Goal: Task Accomplishment & Management: Manage account settings

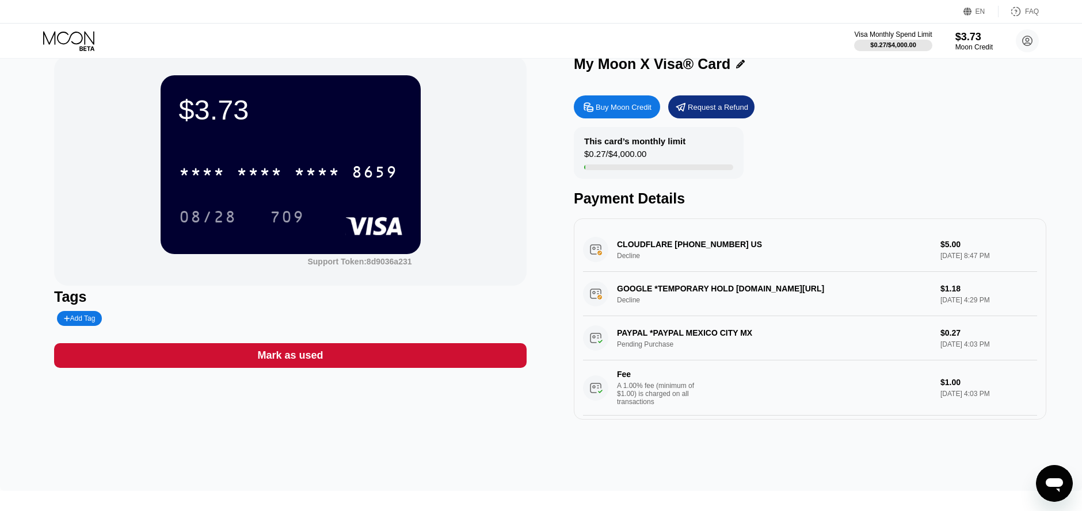
scroll to position [3, 0]
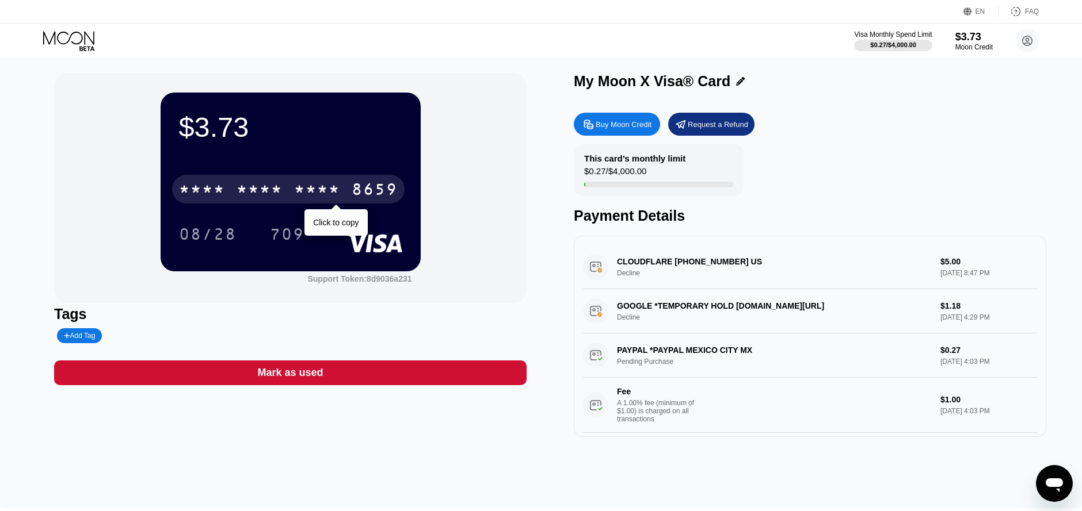
click at [361, 192] on div "8659" at bounding box center [374, 191] width 46 height 18
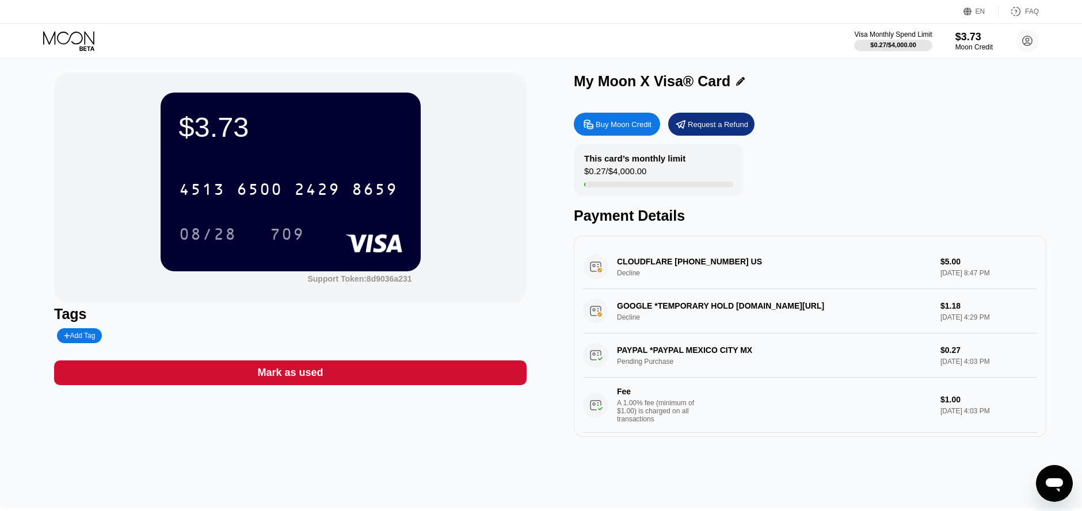
click at [207, 234] on div "08/28" at bounding box center [208, 236] width 58 height 18
click at [284, 238] on div "709" at bounding box center [287, 236] width 35 height 18
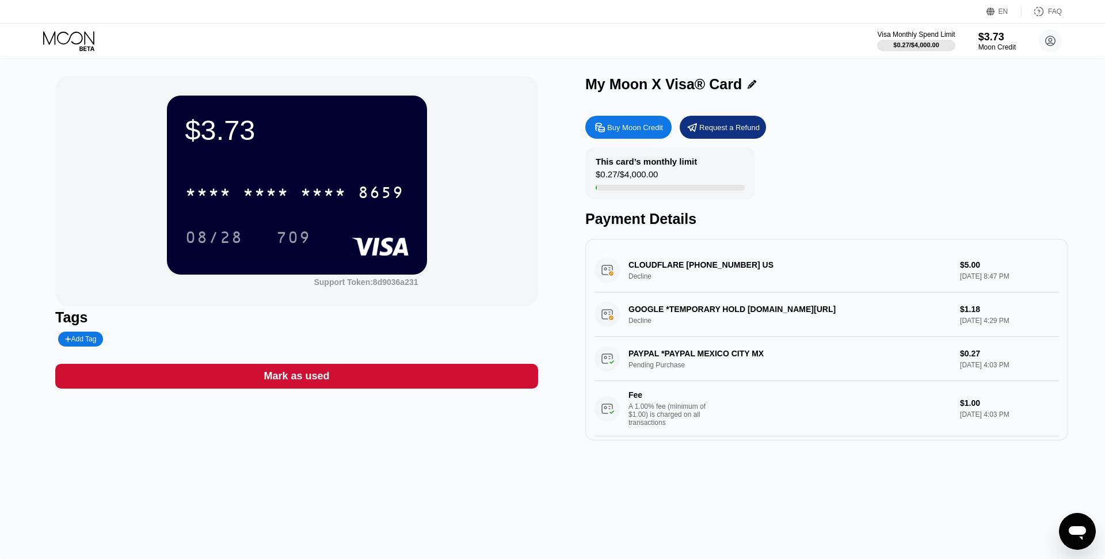
click at [641, 132] on div "Buy Moon Credit" at bounding box center [635, 128] width 56 height 10
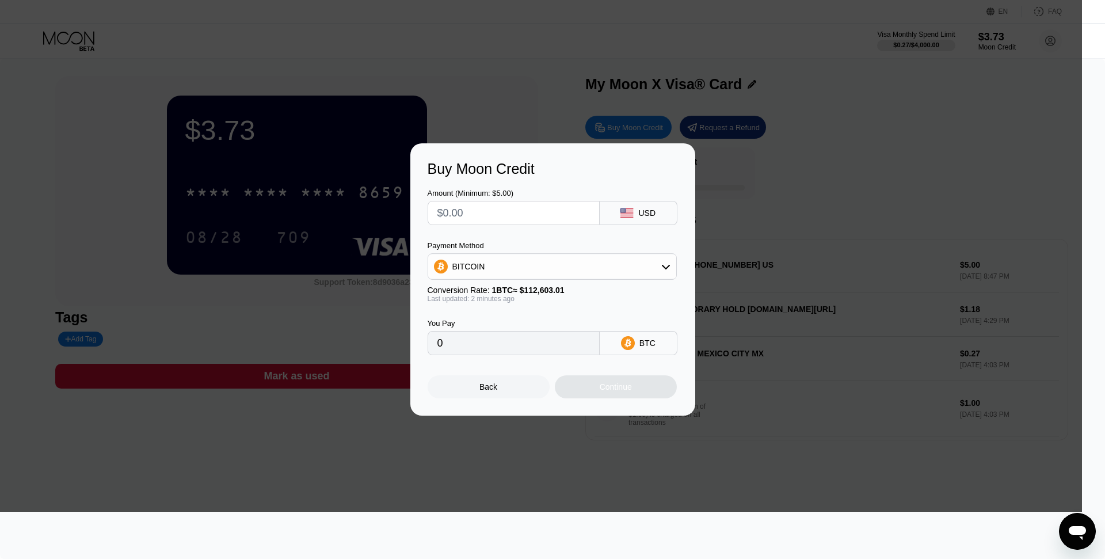
click at [559, 208] on input "text" at bounding box center [513, 212] width 152 height 23
click at [572, 273] on div "BITCOIN" at bounding box center [552, 266] width 248 height 23
click at [521, 328] on div "USDT on TRON" at bounding box center [558, 323] width 217 height 9
type input "0.00"
click at [483, 212] on input "text" at bounding box center [513, 212] width 152 height 23
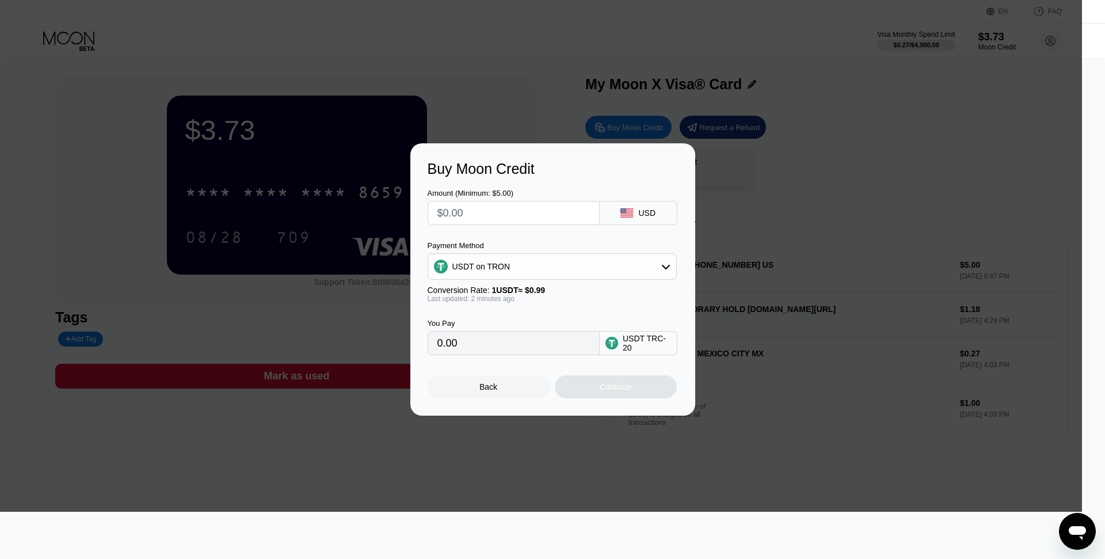
type input "$1"
type input "1.01"
type input "$10"
type input "10.10"
type input "$0"
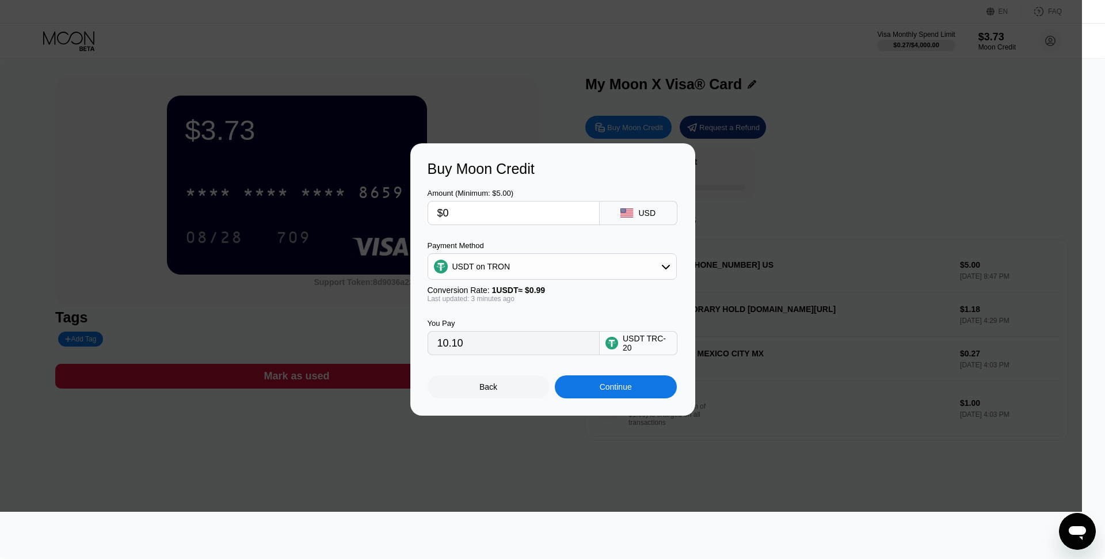
type input "0.00"
type input "$20"
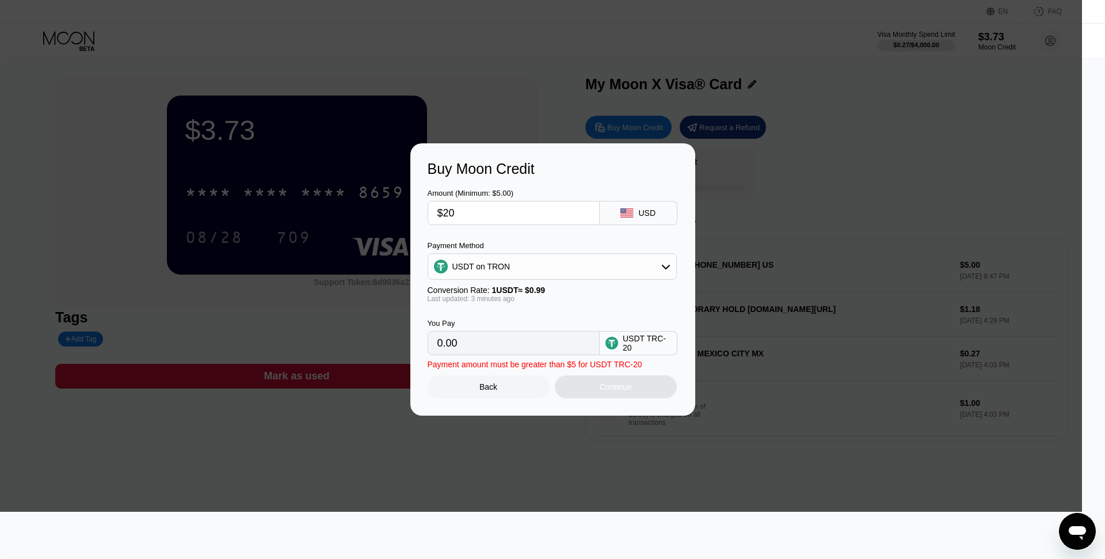
type input "20.20"
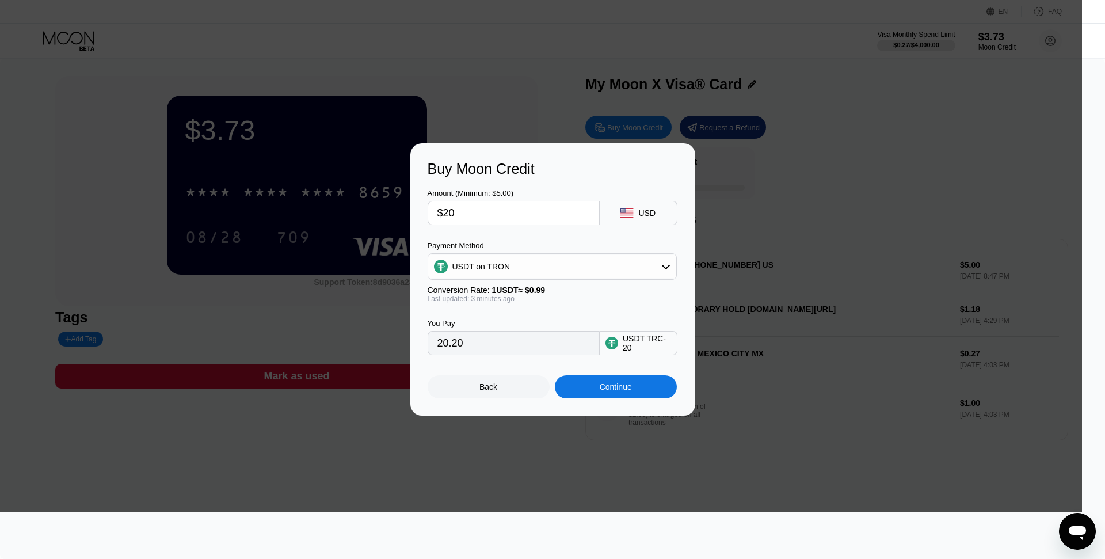
type input "$20"
click at [636, 223] on div "USD" at bounding box center [638, 213] width 78 height 24
click at [637, 209] on div "USD" at bounding box center [638, 213] width 78 height 24
click at [616, 391] on div "Continue" at bounding box center [615, 386] width 32 height 9
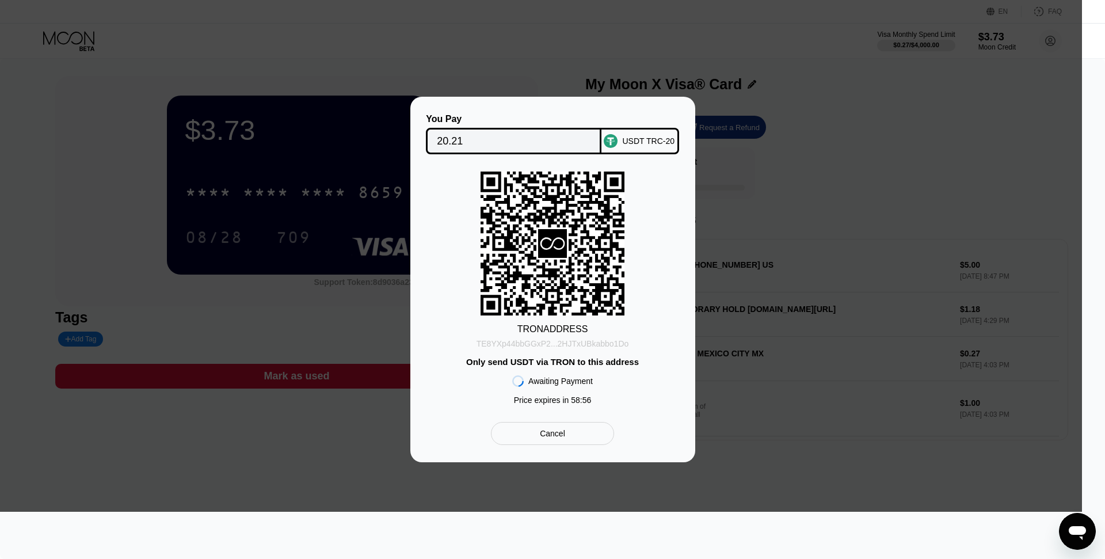
click at [590, 343] on div "TE8YXp44bbGGxP2...2HJTxUBkabbo1Do" at bounding box center [552, 343] width 152 height 9
click at [590, 344] on div "TE8YXp44bbGGxP2...2HJTxUBkabbo1Do" at bounding box center [552, 343] width 152 height 9
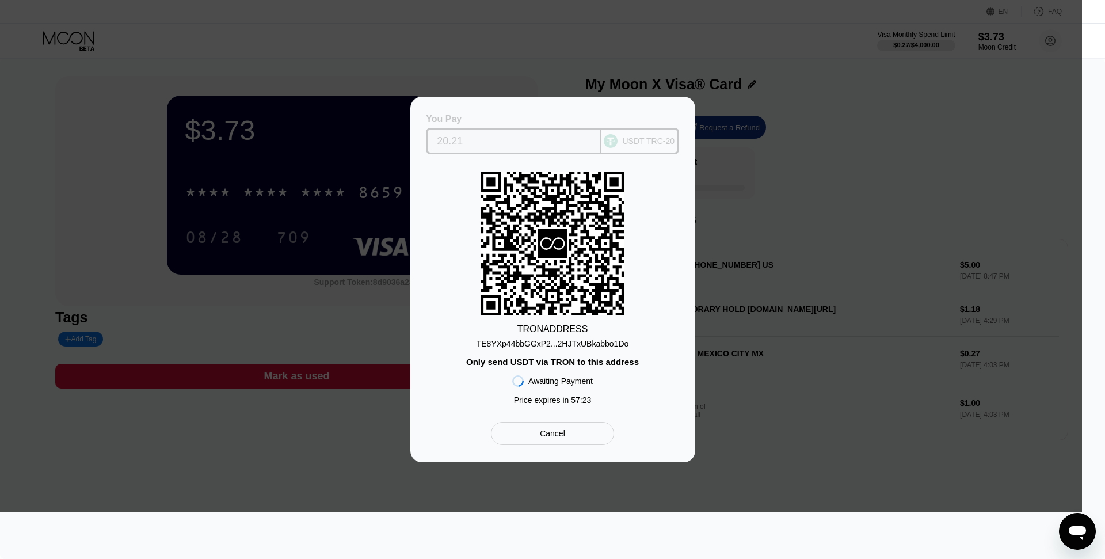
click at [456, 139] on input "20.21" at bounding box center [514, 140] width 154 height 23
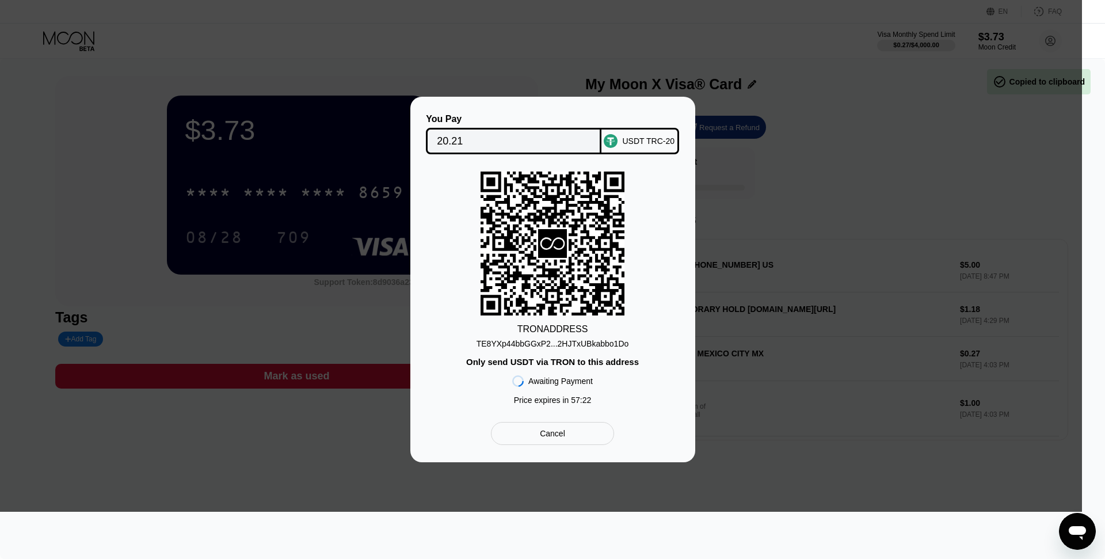
drag, startPoint x: 471, startPoint y: 139, endPoint x: 418, endPoint y: 139, distance: 52.3
click at [437, 139] on input "20.21" at bounding box center [514, 140] width 154 height 23
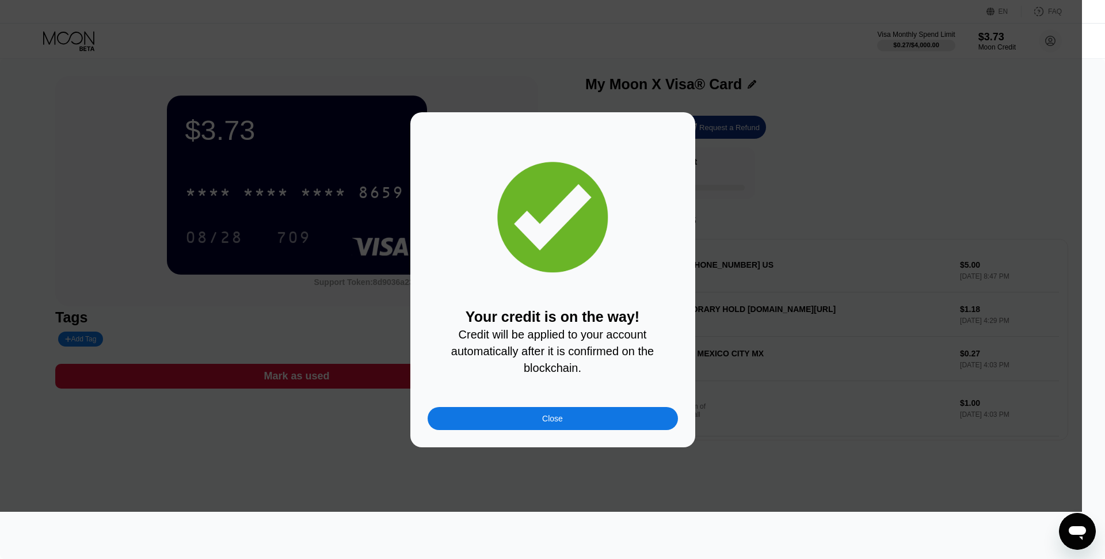
click at [589, 414] on div "Close" at bounding box center [552, 418] width 250 height 23
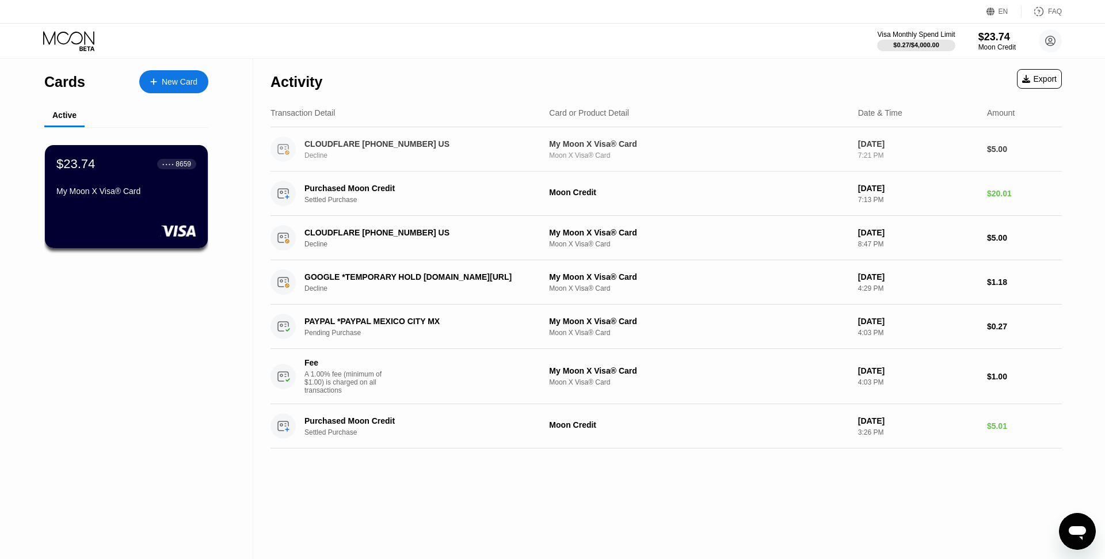
click at [356, 149] on div "CLOUDFLARE +18889935273 US Decline" at bounding box center [425, 149] width 243 height 20
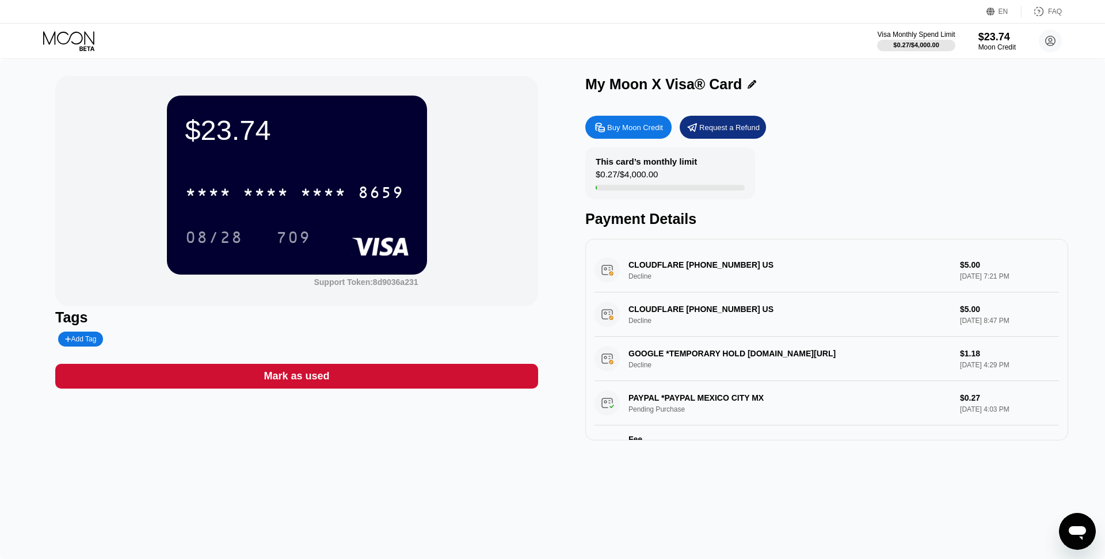
click at [746, 284] on div "CLOUDFLARE +18889935273 US Decline $5.00 Sep 24, 2025 7:21 PM" at bounding box center [826, 270] width 464 height 44
click at [609, 278] on div "CLOUDFLARE +18889935273 US Decline $5.00 Sep 24, 2025 7:21 PM" at bounding box center [826, 270] width 464 height 44
click at [633, 268] on div "CLOUDFLARE +18889935273 US Decline $5.00 Sep 24, 2025 7:21 PM" at bounding box center [826, 270] width 464 height 44
click at [657, 268] on div "CLOUDFLARE +18889935273 US Decline $5.00 Sep 24, 2025 7:21 PM" at bounding box center [826, 270] width 464 height 44
click at [426, 386] on div "Mark as used" at bounding box center [296, 376] width 483 height 25
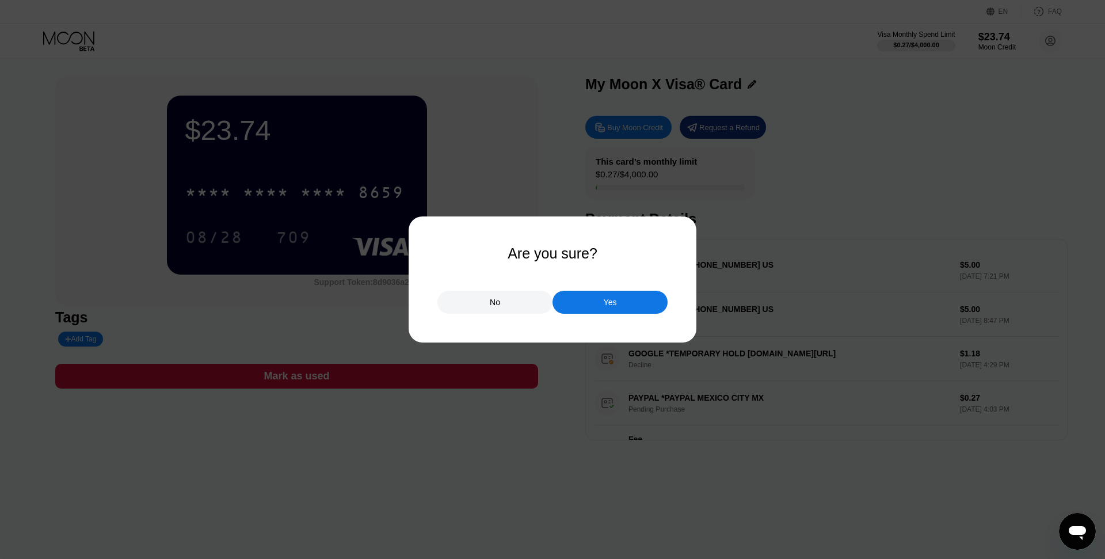
click at [603, 307] on div "Yes" at bounding box center [609, 302] width 13 height 10
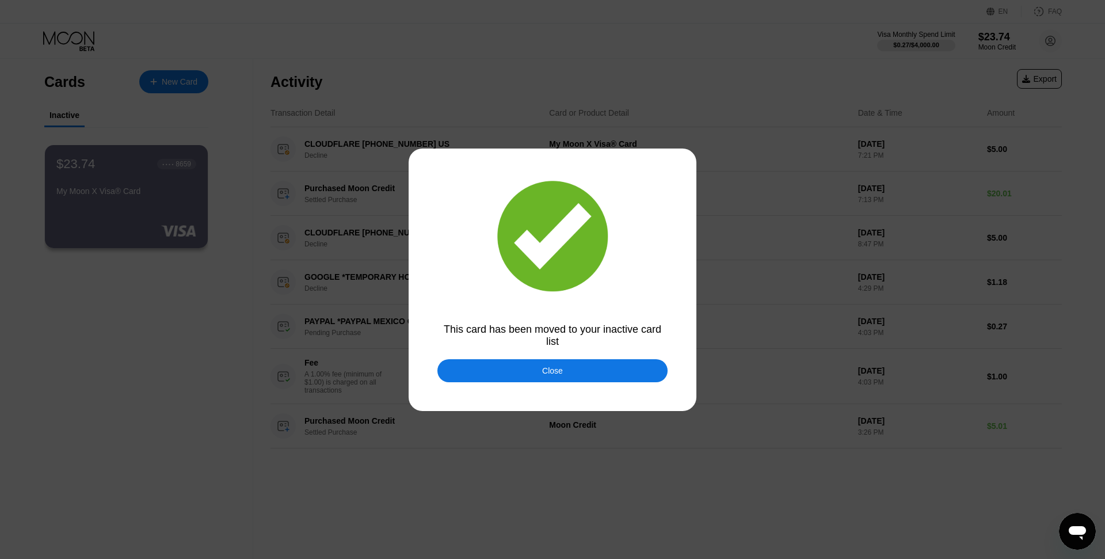
click at [578, 375] on div "Close" at bounding box center [552, 370] width 230 height 23
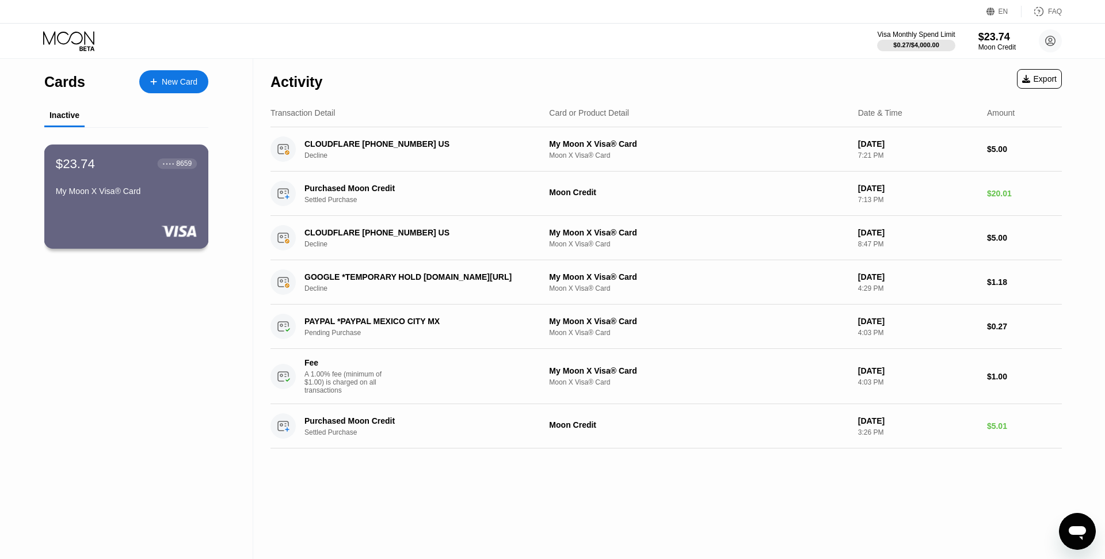
click at [124, 184] on div "$23.74 ● ● ● ● 8659 My Moon X Visa® Card" at bounding box center [126, 178] width 141 height 44
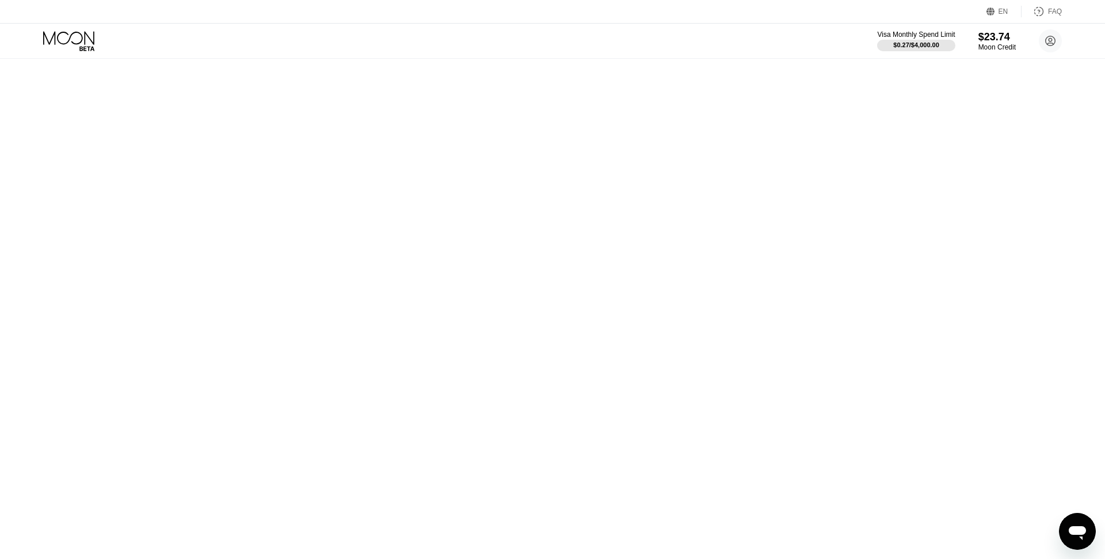
click at [0, 0] on div at bounding box center [0, 0] width 0 height 0
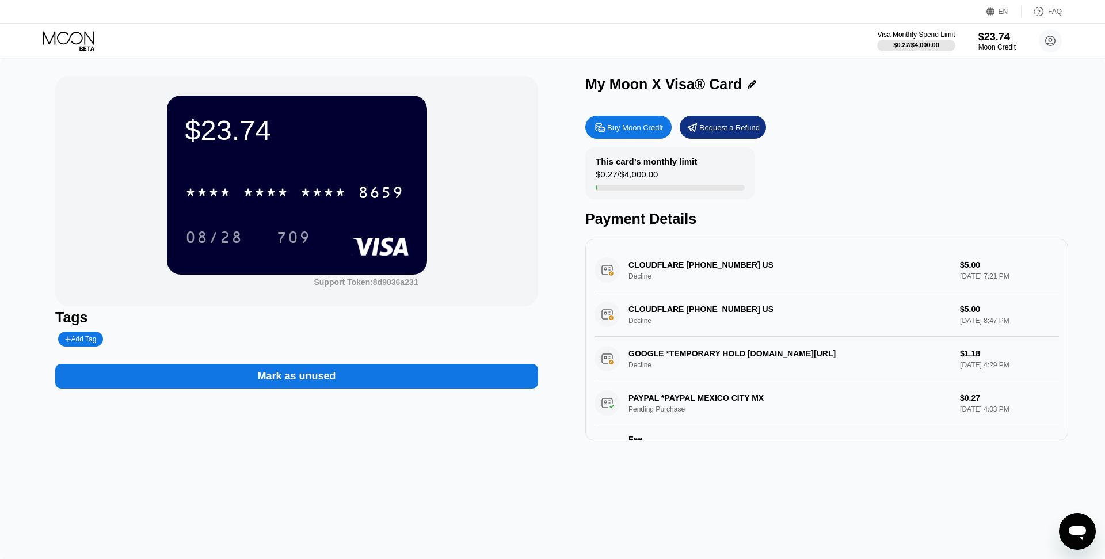
click at [337, 376] on div "Mark as unused" at bounding box center [296, 376] width 483 height 25
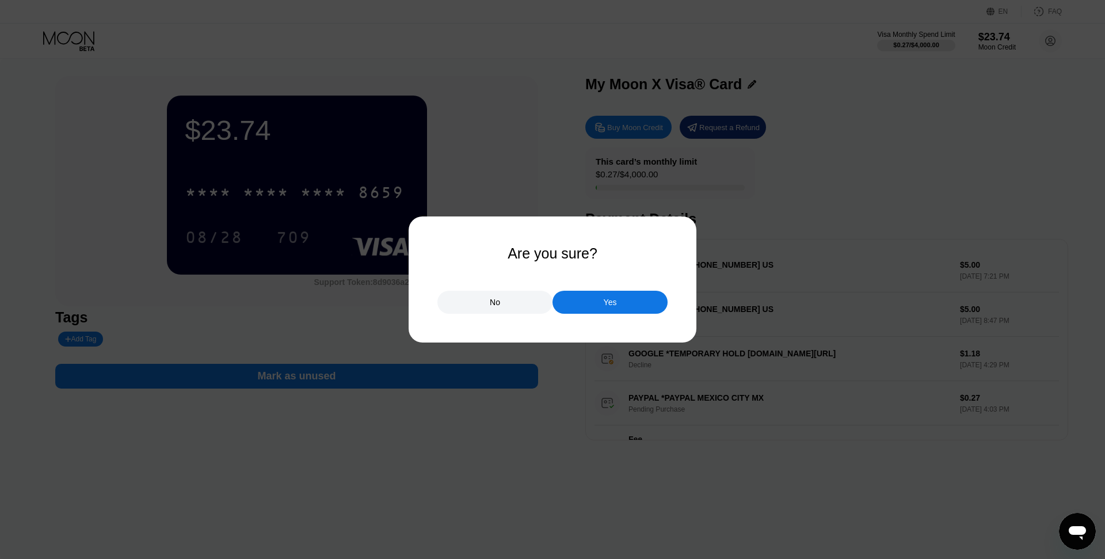
click at [568, 307] on div "Yes" at bounding box center [609, 302] width 115 height 23
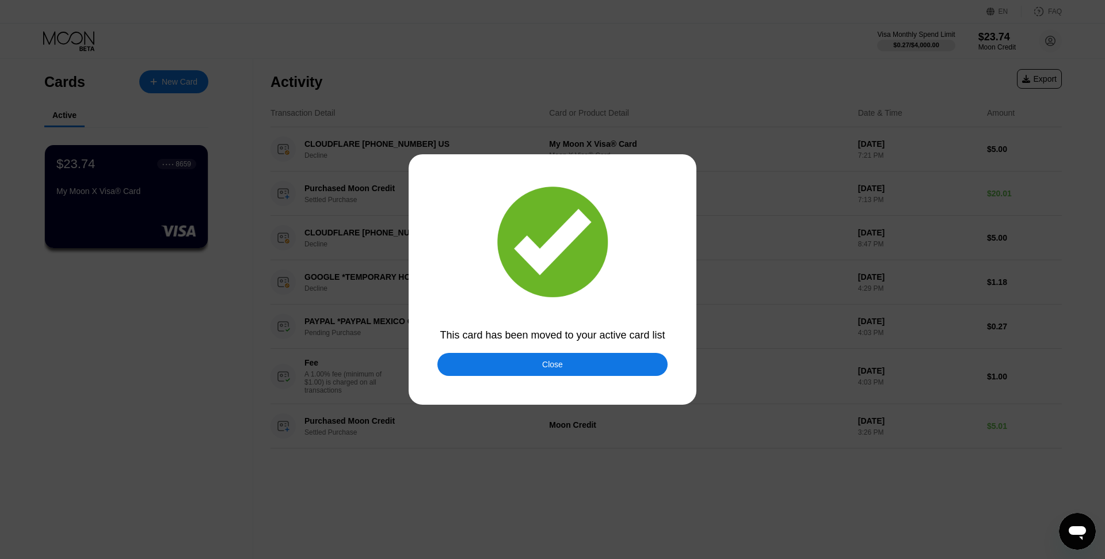
click at [563, 364] on div "Close" at bounding box center [552, 364] width 230 height 23
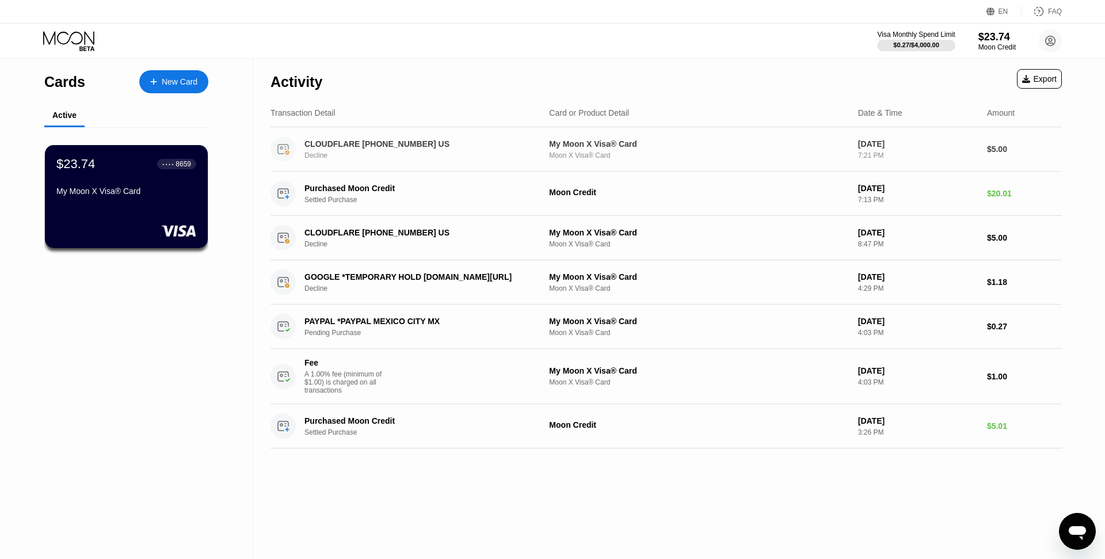
click at [766, 161] on div "CLOUDFLARE +18889935273 US Decline My Moon X Visa® Card Moon X Visa® Card Sep 2…" at bounding box center [665, 149] width 791 height 44
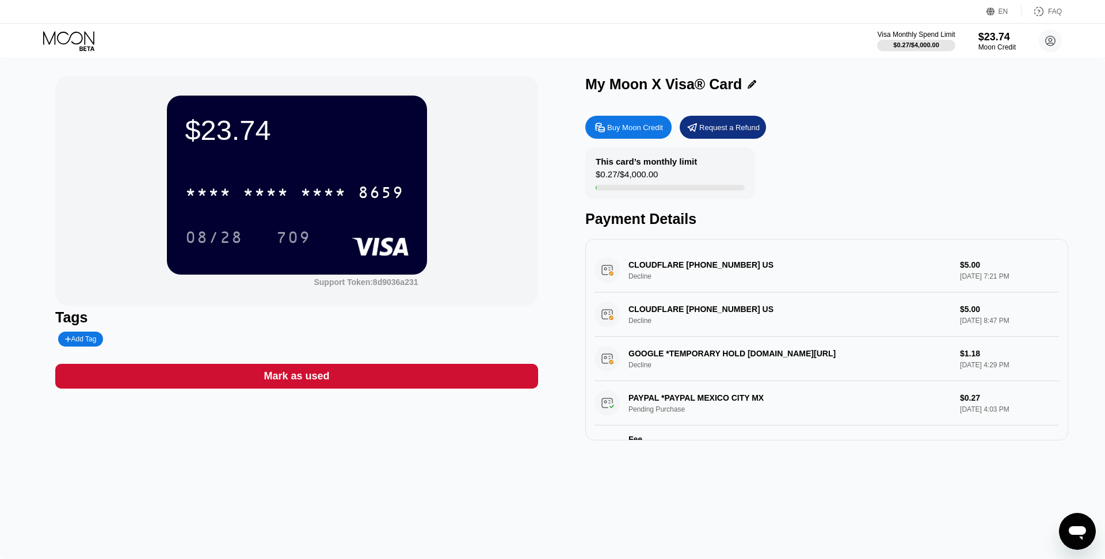
click at [689, 268] on div "CLOUDFLARE +18889935273 US Decline $5.00 Sep 24, 2025 7:21 PM" at bounding box center [826, 270] width 464 height 44
click at [987, 269] on div "CLOUDFLARE +18889935273 US Decline $5.00 Sep 24, 2025 7:21 PM" at bounding box center [826, 270] width 464 height 44
click at [964, 271] on div "CLOUDFLARE +18889935273 US Decline $5.00 Sep 24, 2025 7:21 PM" at bounding box center [826, 270] width 464 height 44
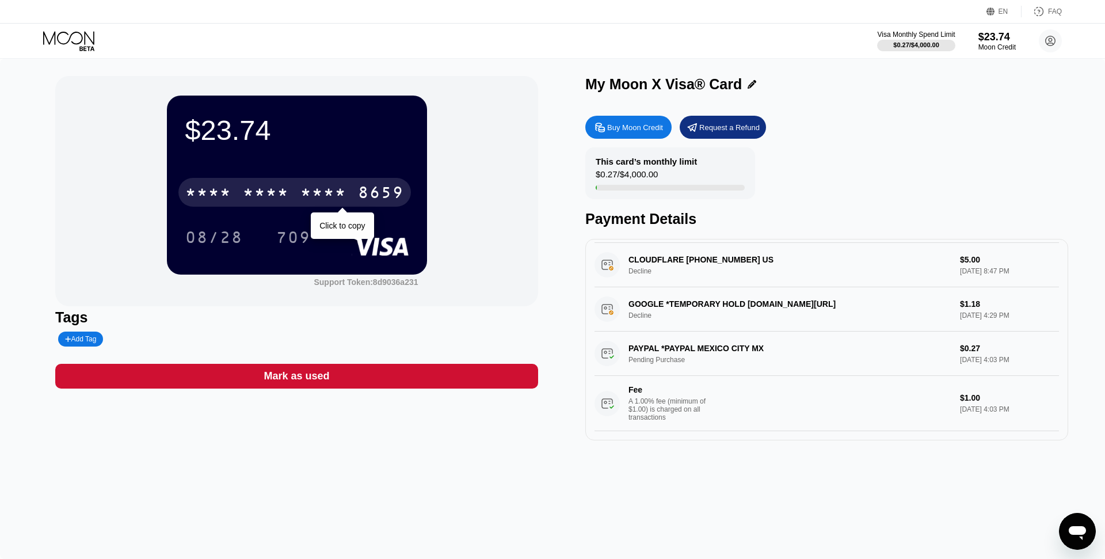
click at [370, 192] on div "8659" at bounding box center [381, 194] width 46 height 18
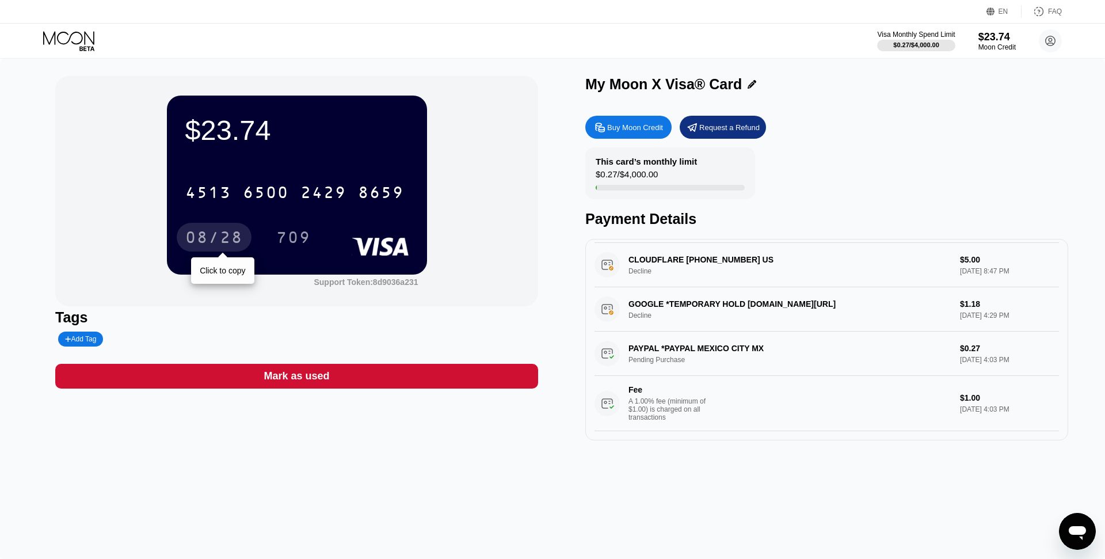
click at [221, 244] on div "08/28" at bounding box center [214, 239] width 58 height 18
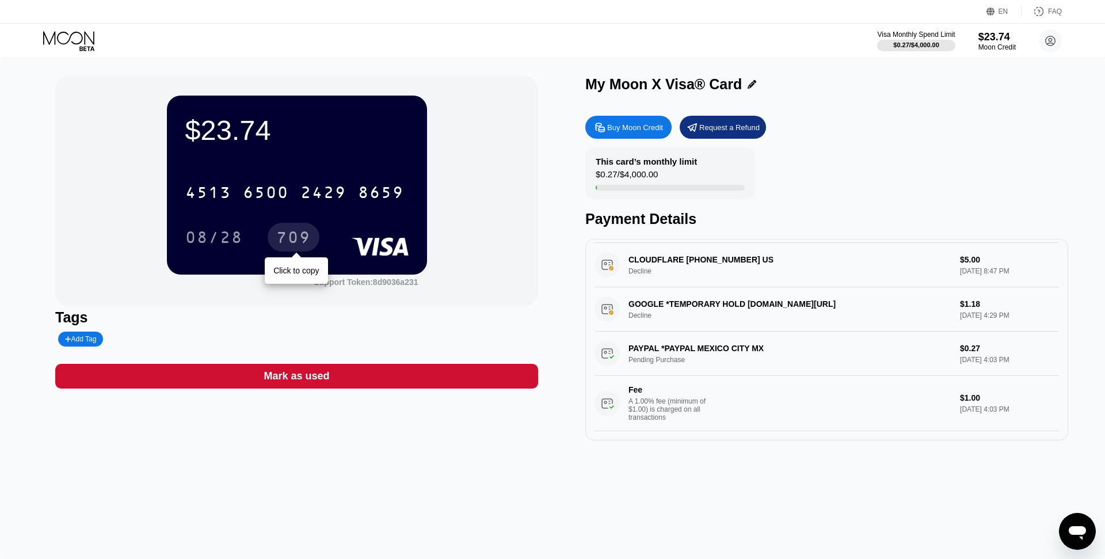
click at [295, 239] on div "709" at bounding box center [293, 239] width 35 height 18
click at [588, 89] on div "My Moon X Visa® Card" at bounding box center [663, 84] width 156 height 17
drag, startPoint x: 588, startPoint y: 89, endPoint x: 645, endPoint y: 89, distance: 57.0
click at [645, 89] on div "My Moon X Visa® Card" at bounding box center [663, 84] width 156 height 17
click at [609, 87] on div "My Moon X Visa® Card" at bounding box center [663, 84] width 156 height 17
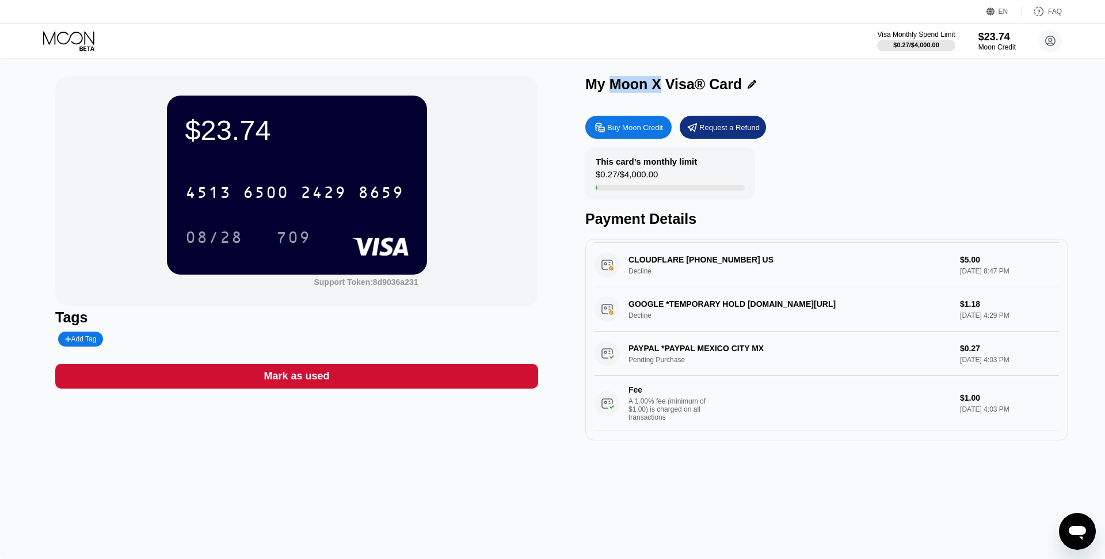
drag, startPoint x: 612, startPoint y: 86, endPoint x: 658, endPoint y: 86, distance: 46.0
click at [658, 86] on div "My Moon X Visa® Card" at bounding box center [663, 84] width 156 height 17
copy div "Moon X"
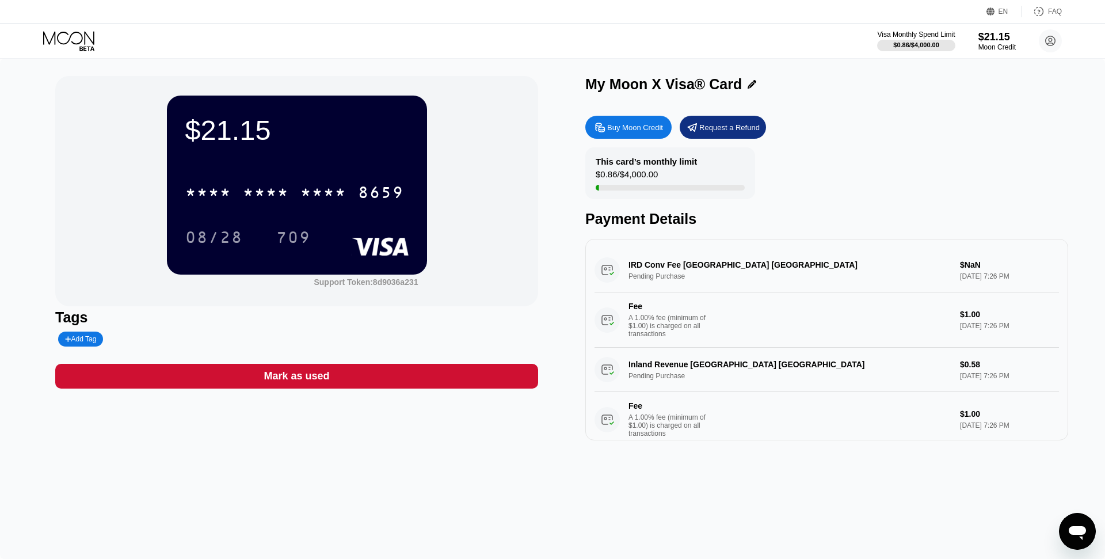
scroll to position [21, 0]
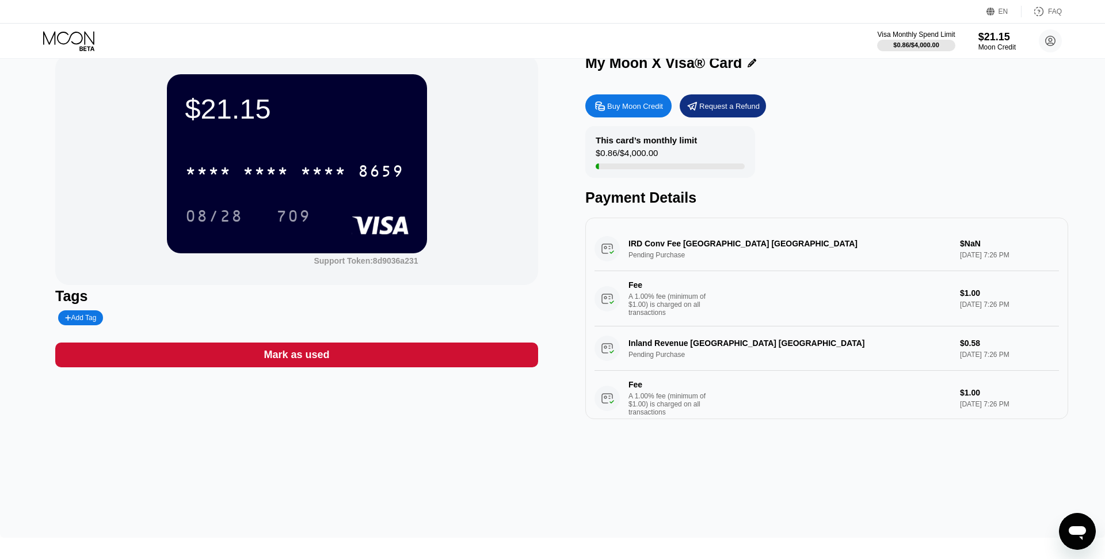
click at [973, 246] on div "IRD Conv Fee [GEOGRAPHIC_DATA] [GEOGRAPHIC_DATA] Pending Purchase $NaN [DATE] 7…" at bounding box center [826, 277] width 464 height 100
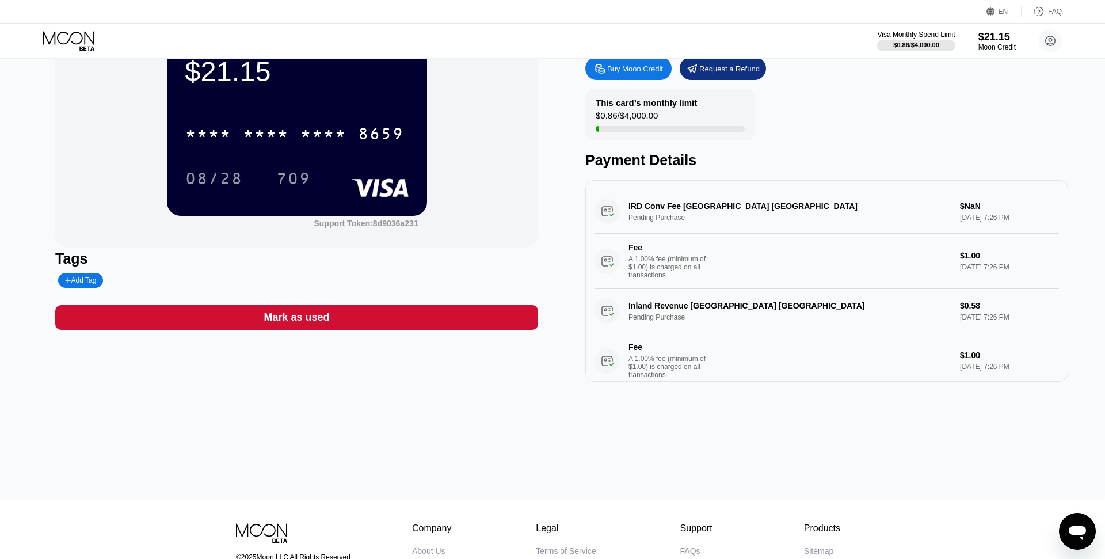
scroll to position [0, 0]
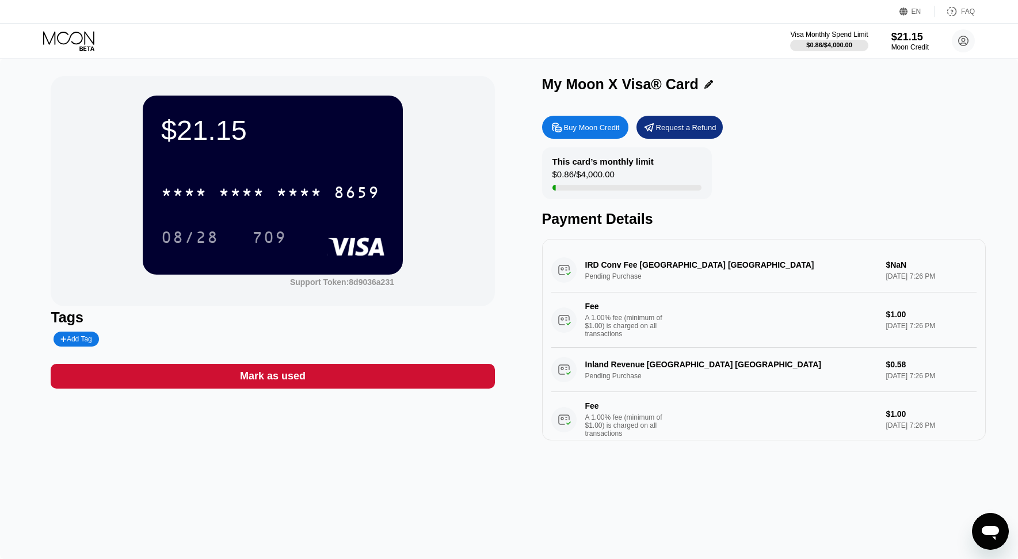
click at [899, 262] on div "IRD Conv Fee Auckland NZ Pending Purchase $NaN Sep 24, 2025 7:26 PM Fee A 1.00%…" at bounding box center [763, 298] width 425 height 100
click at [566, 273] on div "IRD Conv Fee Auckland NZ Pending Purchase $NaN Sep 24, 2025 7:26 PM Fee A 1.00%…" at bounding box center [763, 298] width 425 height 100
click at [623, 273] on div "IRD Conv Fee Auckland NZ Pending Purchase $NaN Sep 24, 2025 7:26 PM Fee A 1.00%…" at bounding box center [763, 298] width 425 height 100
